Goal: Task Accomplishment & Management: Manage account settings

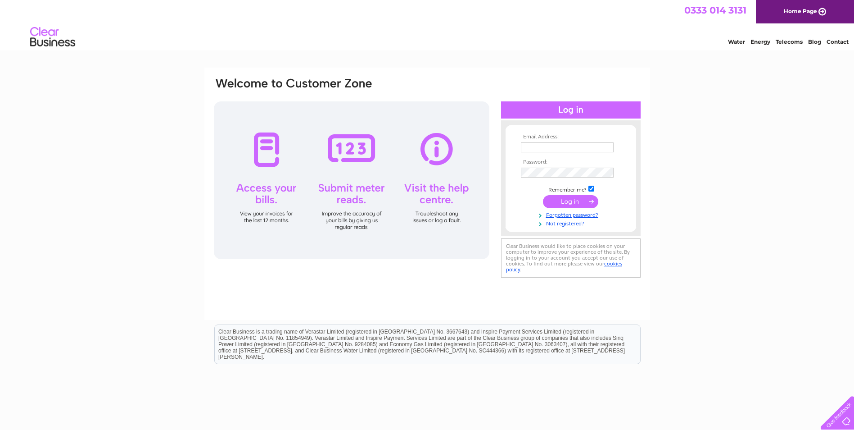
type input "accounts@ajcladding.co.uk"
click at [573, 198] on input "submit" at bounding box center [570, 201] width 55 height 13
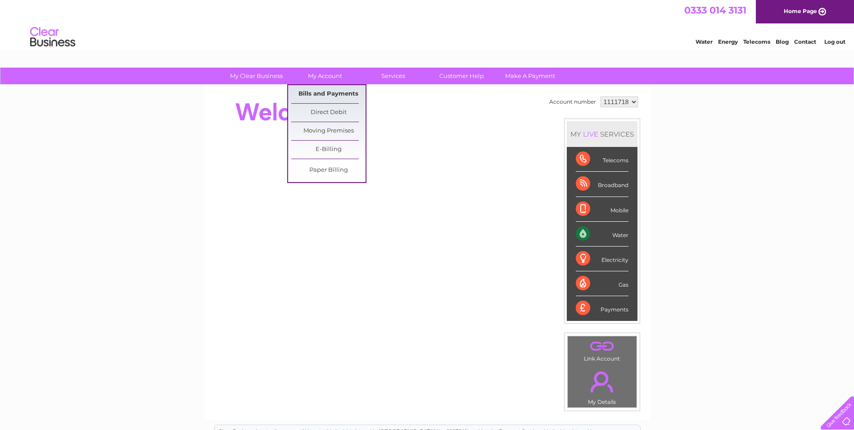
click at [321, 96] on link "Bills and Payments" at bounding box center [328, 94] width 74 height 18
click at [318, 94] on link "Bills and Payments" at bounding box center [328, 94] width 74 height 18
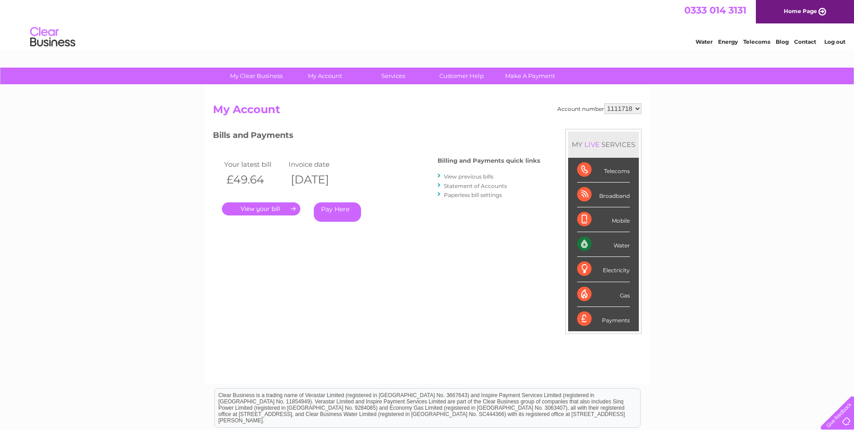
click at [272, 206] on link "." at bounding box center [261, 208] width 78 height 13
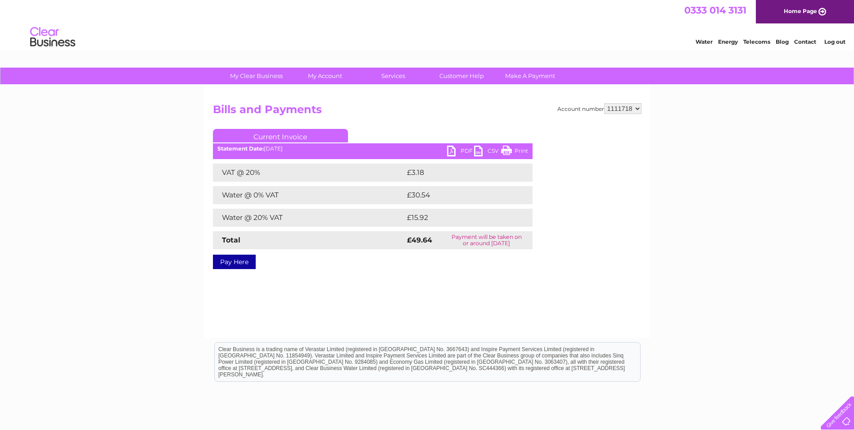
click at [456, 150] on link "PDF" at bounding box center [460, 151] width 27 height 13
